Goal: Navigation & Orientation: Find specific page/section

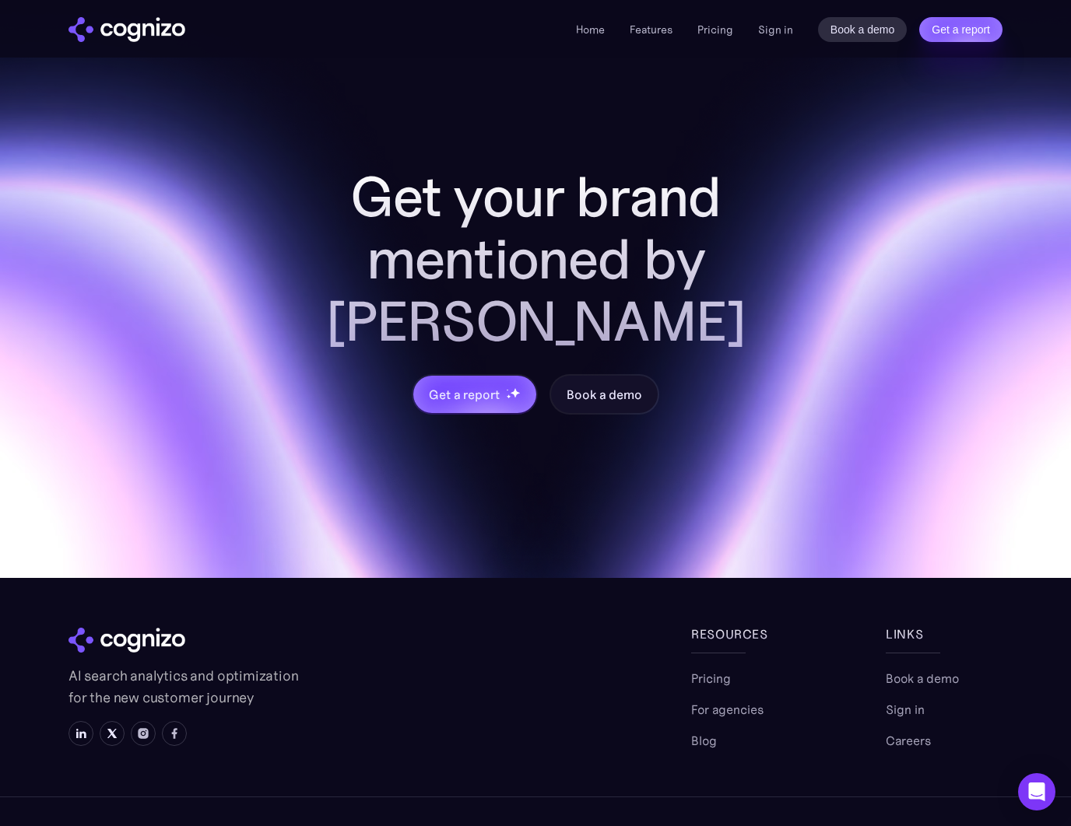
scroll to position [6443, 0]
click at [721, 701] on link "For agencies" at bounding box center [727, 710] width 72 height 19
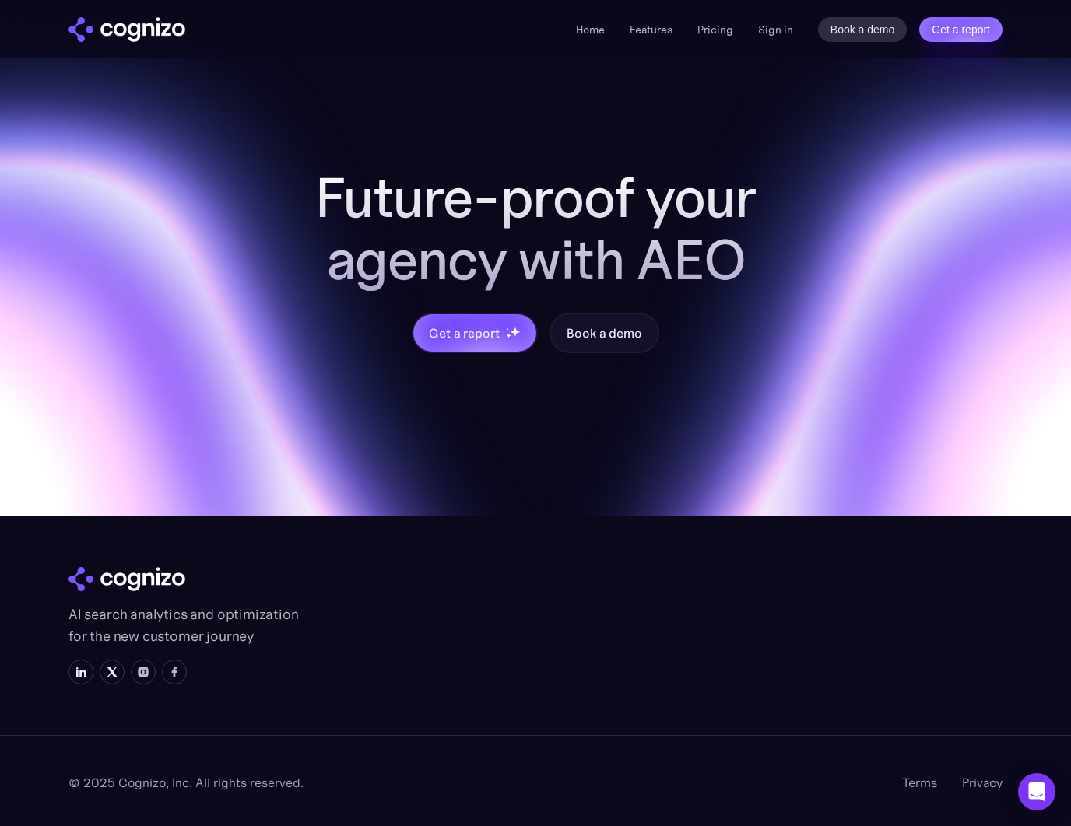
scroll to position [1622, 0]
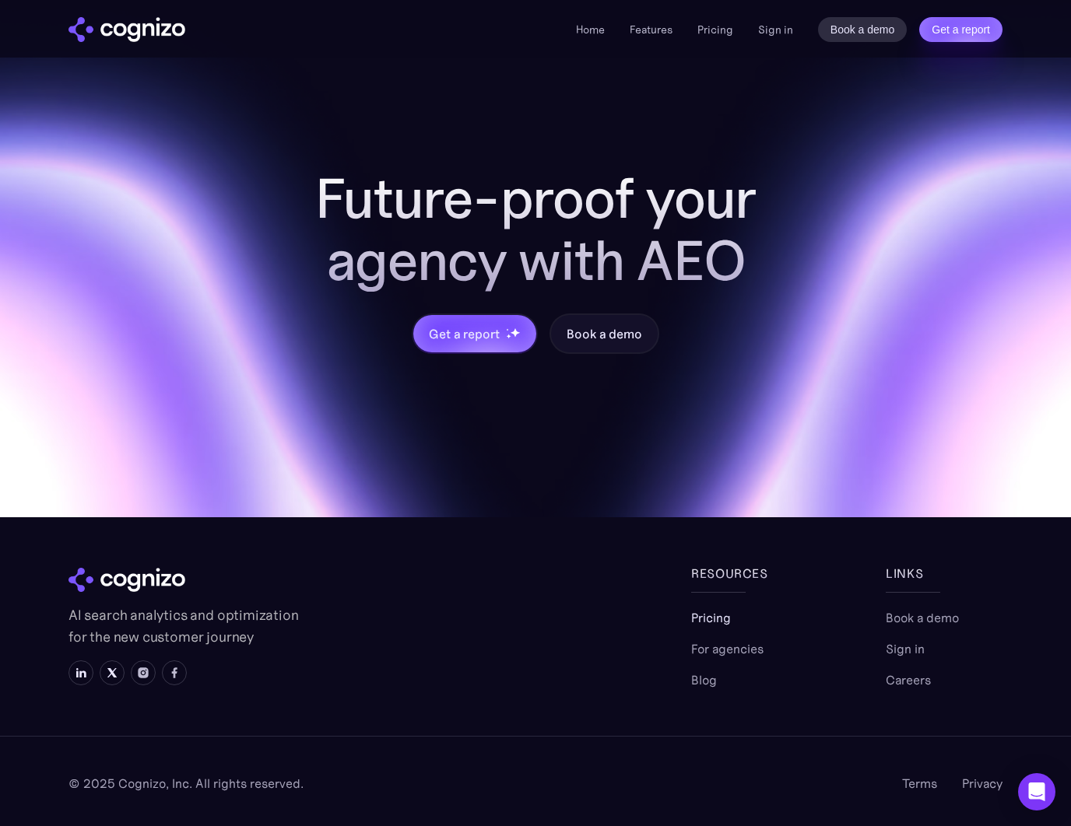
click at [717, 621] on link "Pricing" at bounding box center [711, 617] width 40 height 19
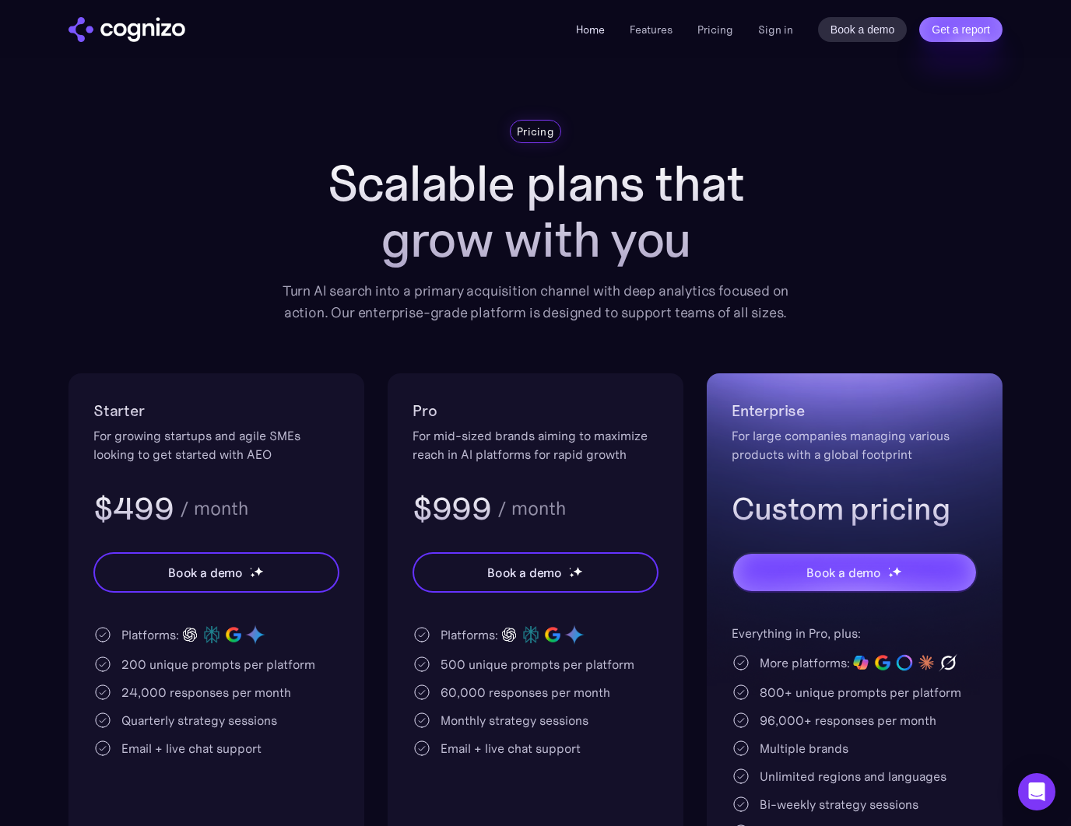
click at [594, 23] on link "Home" at bounding box center [590, 30] width 29 height 14
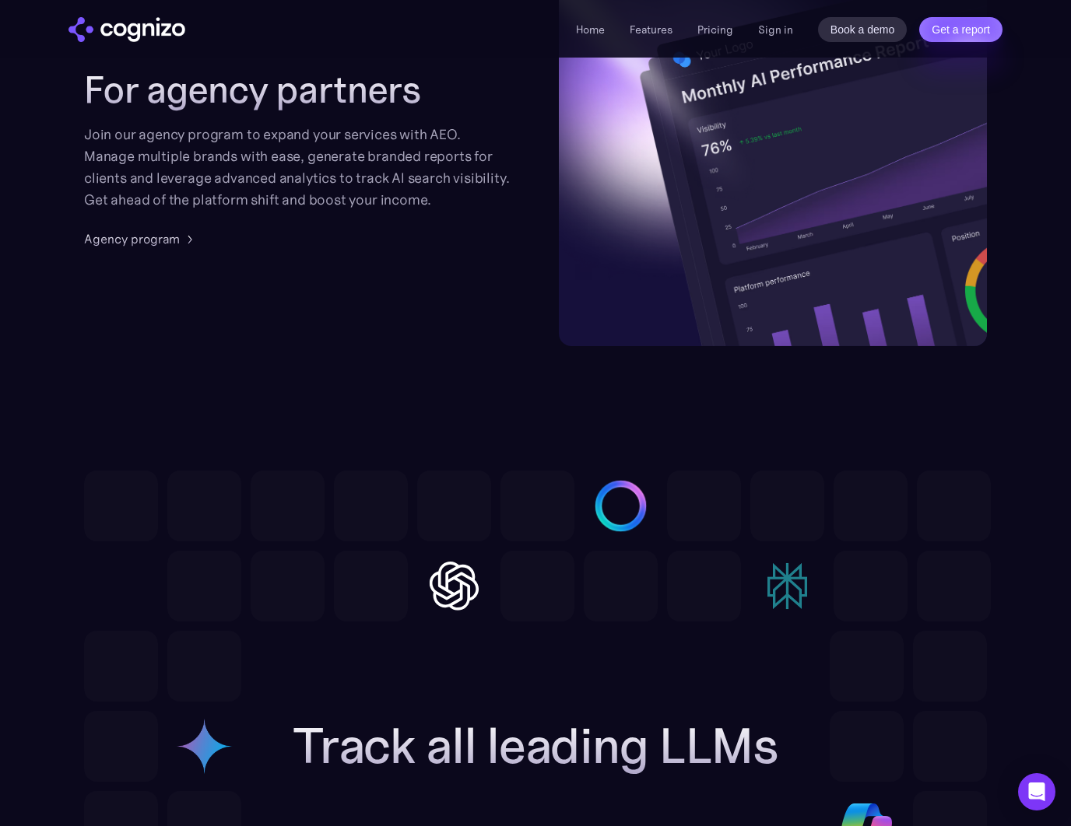
scroll to position [4192, 0]
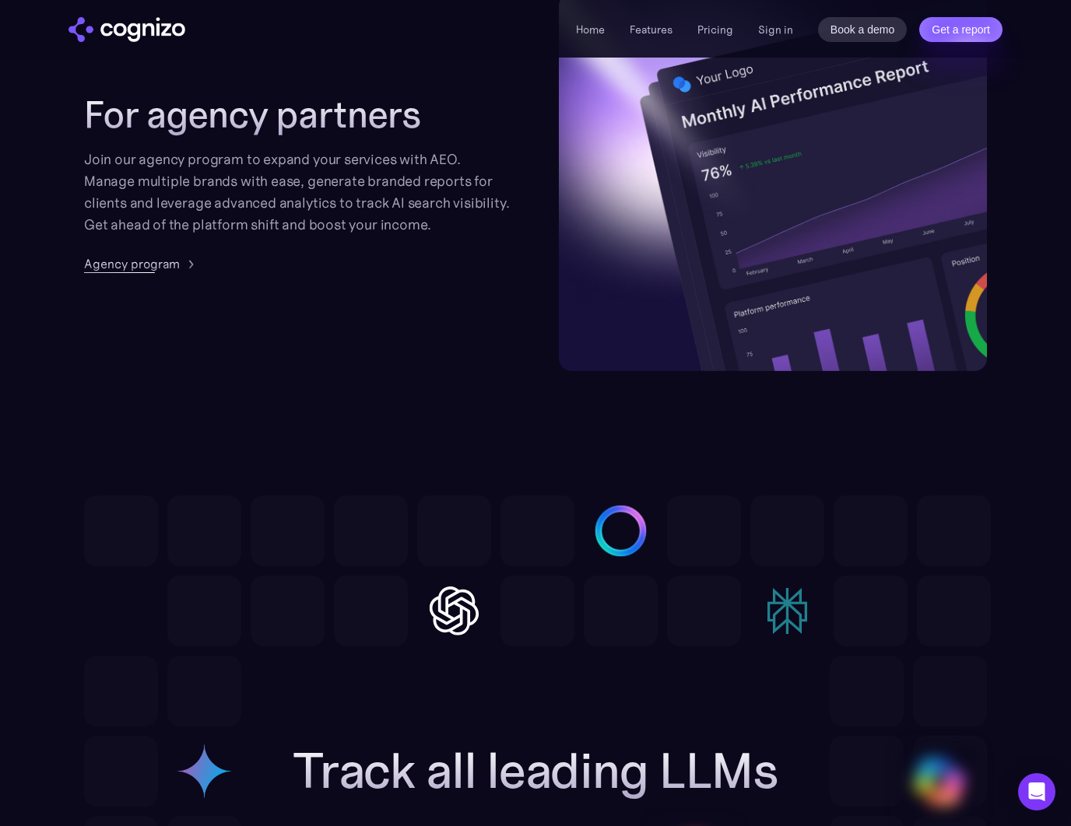
click at [152, 265] on div "Agency program" at bounding box center [132, 263] width 96 height 19
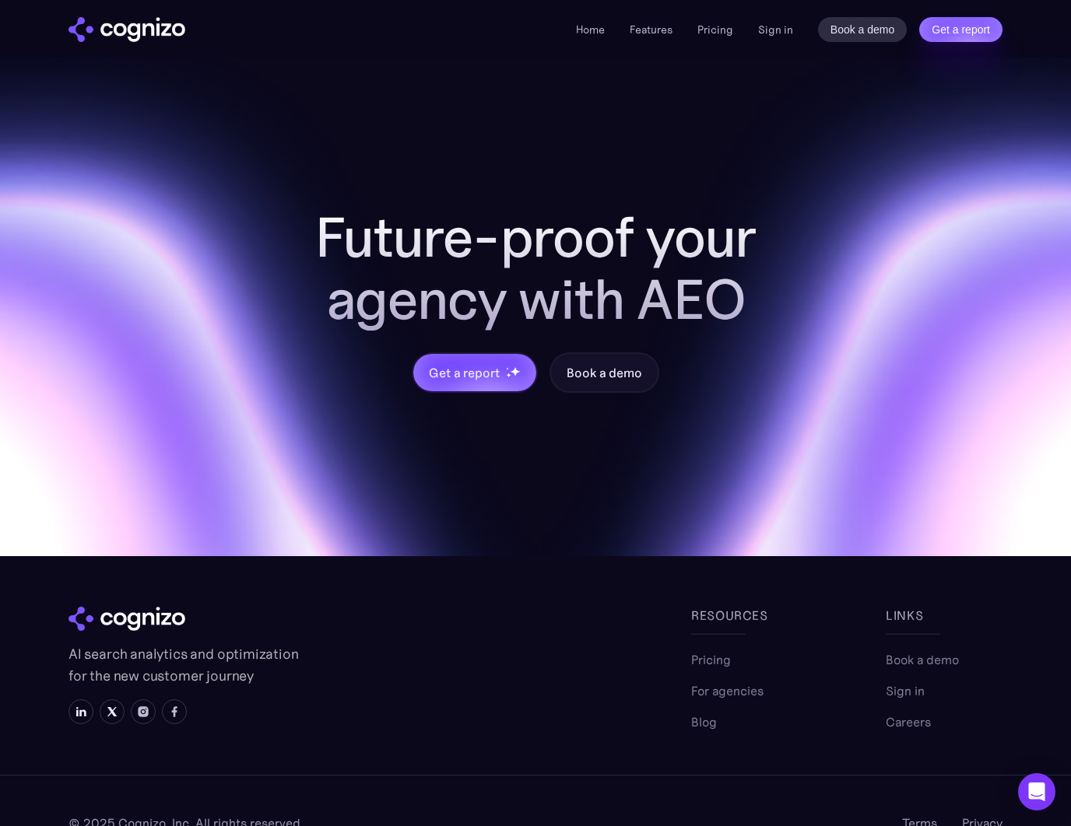
scroll to position [1584, 0]
